Goal: Task Accomplishment & Management: Use online tool/utility

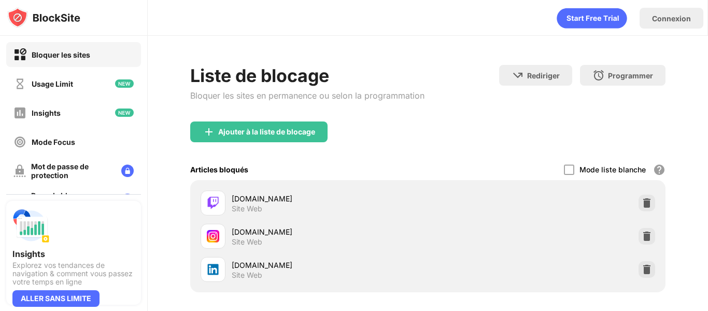
click at [638, 279] on div "[DOMAIN_NAME] Site Web" at bounding box center [428, 268] width 463 height 33
click at [642, 271] on img at bounding box center [647, 269] width 10 height 10
